Goal: Navigation & Orientation: Find specific page/section

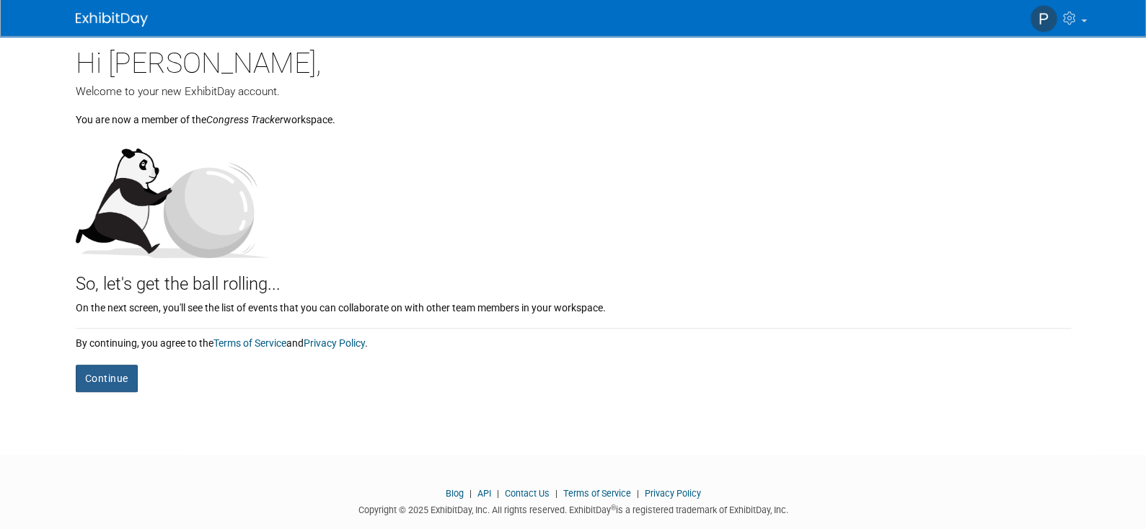
click at [90, 379] on button "Continue" at bounding box center [107, 378] width 62 height 27
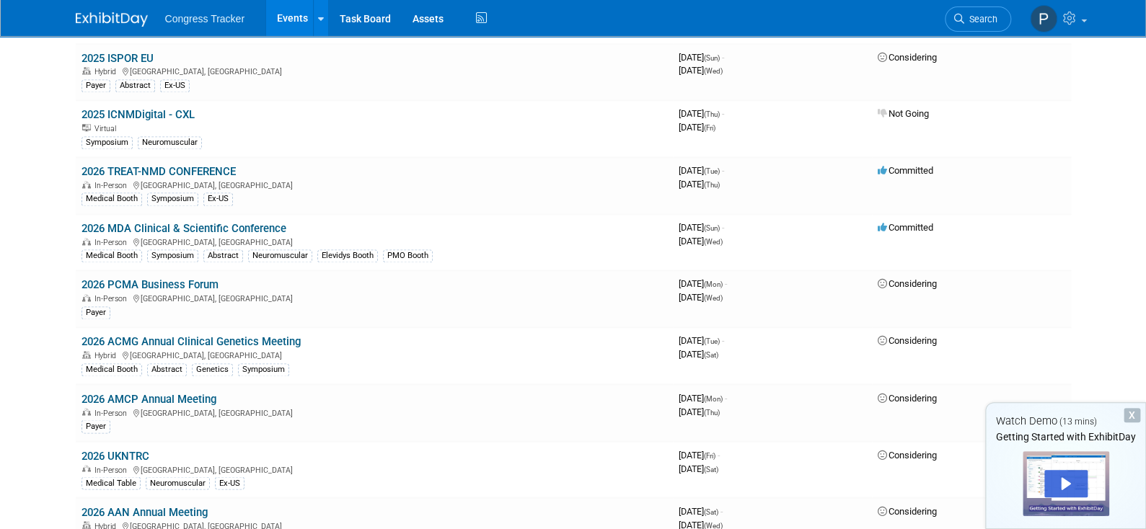
scroll to position [1009, 0]
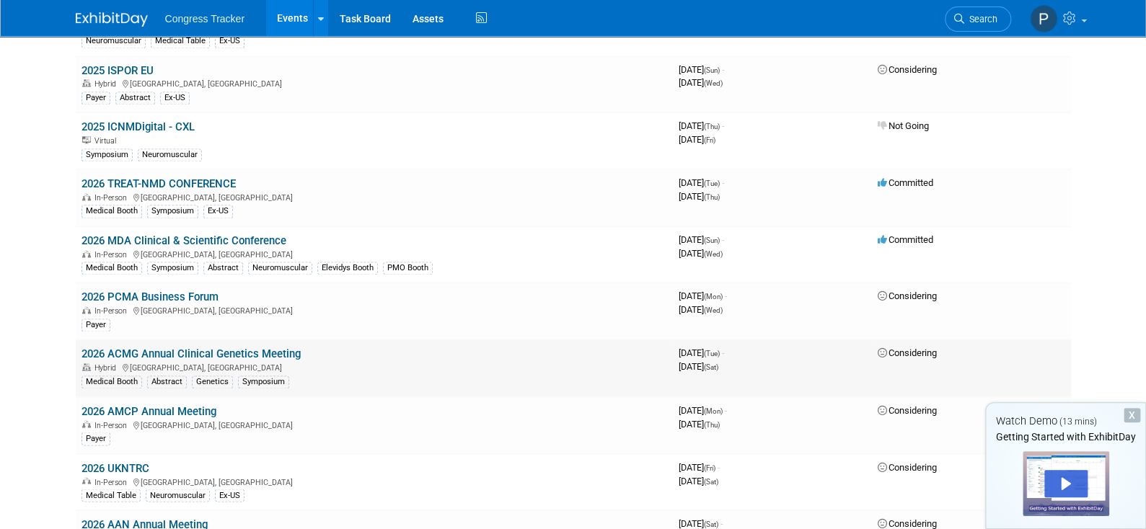
click at [173, 348] on link "2026 ACMG Annual Clinical Genetics Meeting" at bounding box center [190, 354] width 219 height 13
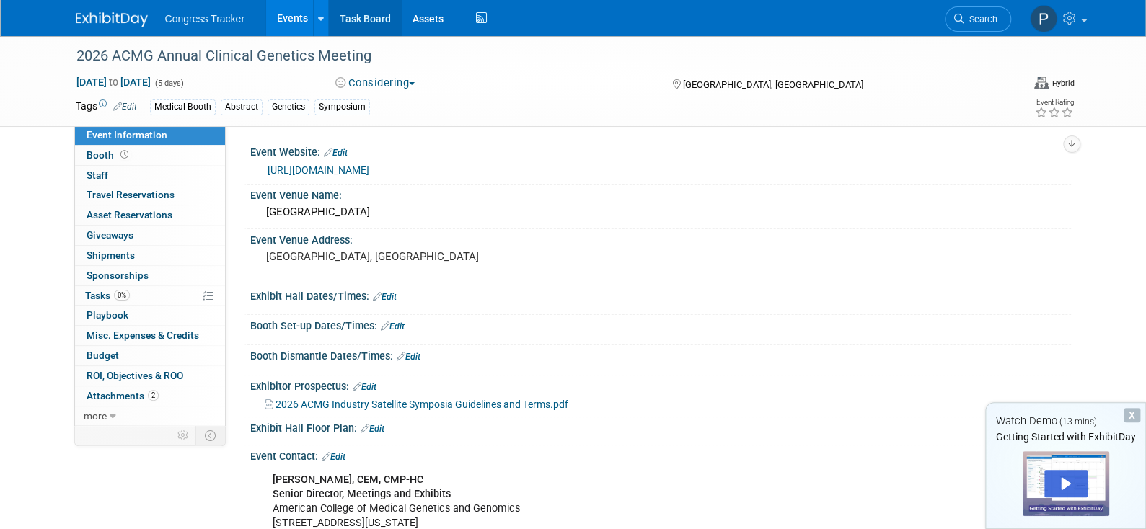
click at [343, 17] on link "Task Board" at bounding box center [365, 18] width 73 height 36
